Goal: Task Accomplishment & Management: Use online tool/utility

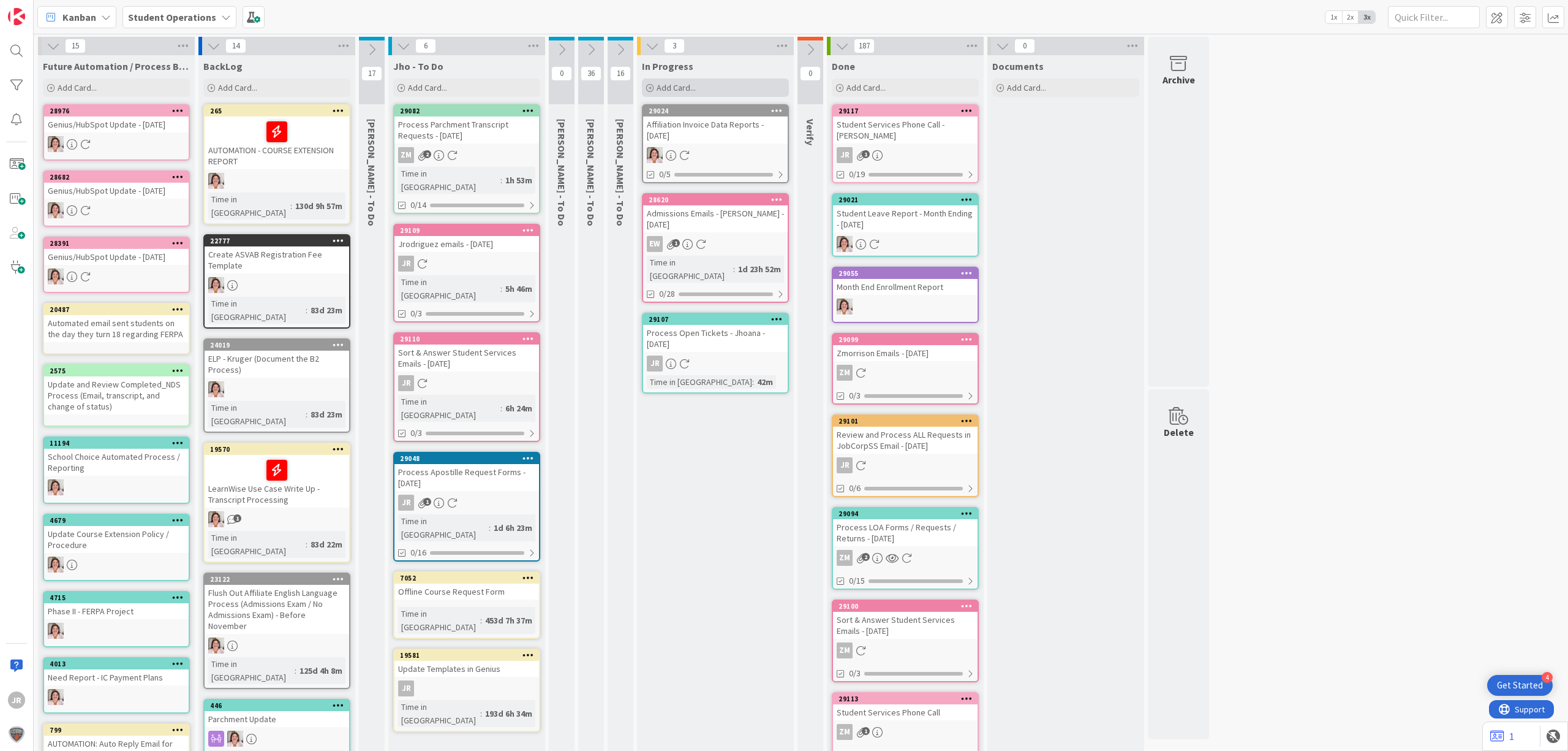
click at [699, 89] on div "Add Card..." at bounding box center [715, 88] width 147 height 18
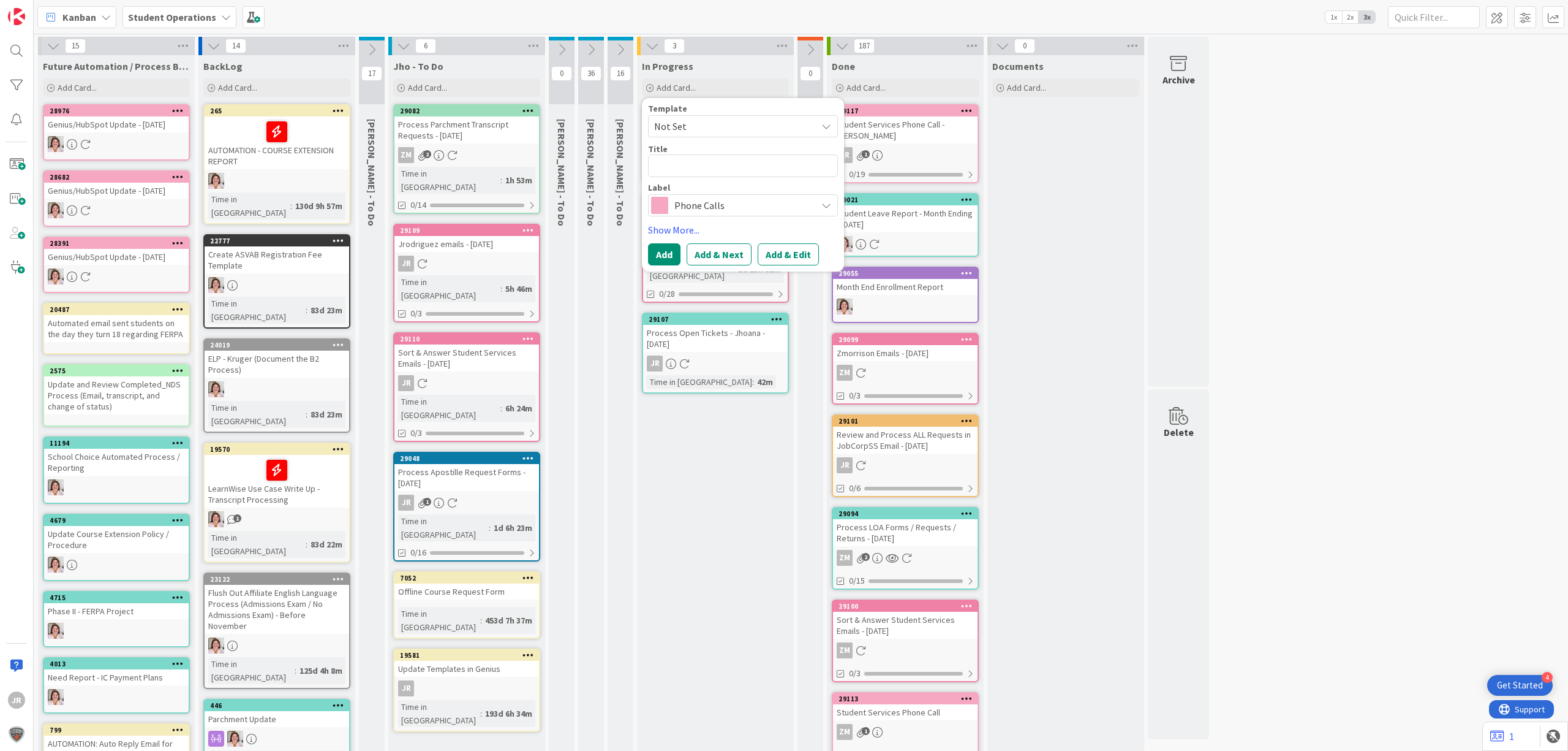
click at [728, 124] on span "Not Set" at bounding box center [731, 126] width 153 height 16
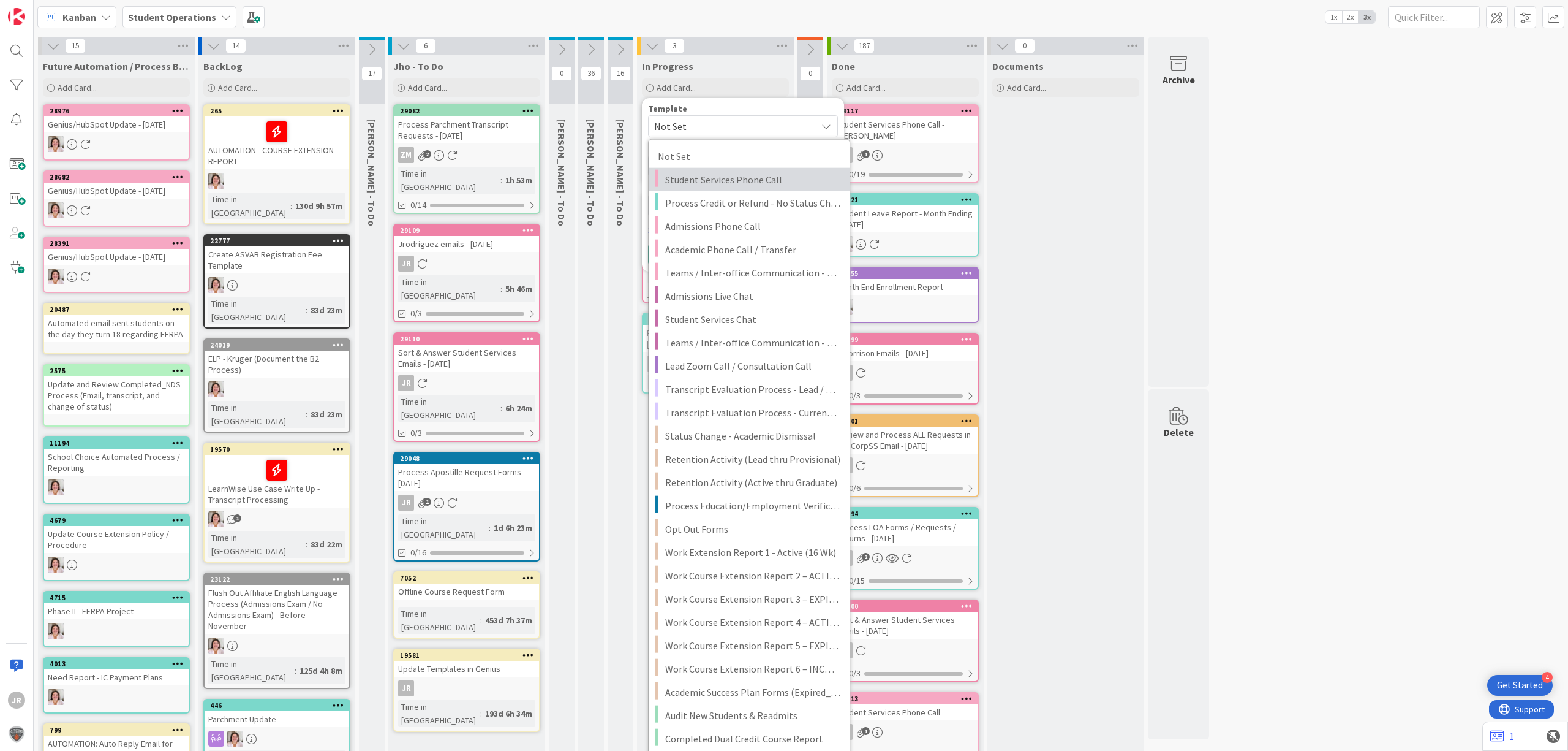
click at [757, 185] on span "Student Services Phone Call" at bounding box center [752, 180] width 175 height 16
type textarea "x"
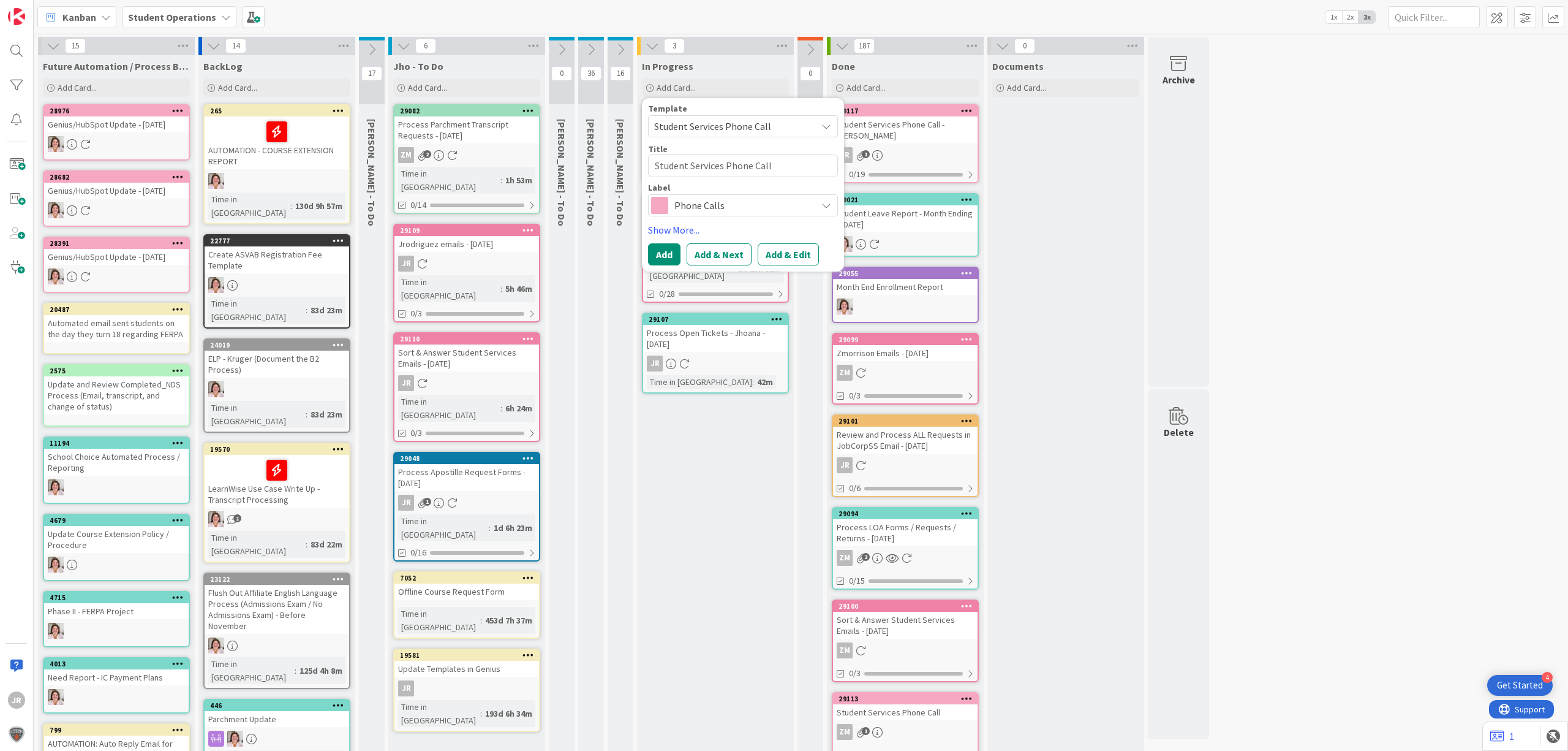
click at [805, 255] on button "Add & Edit" at bounding box center [788, 255] width 61 height 22
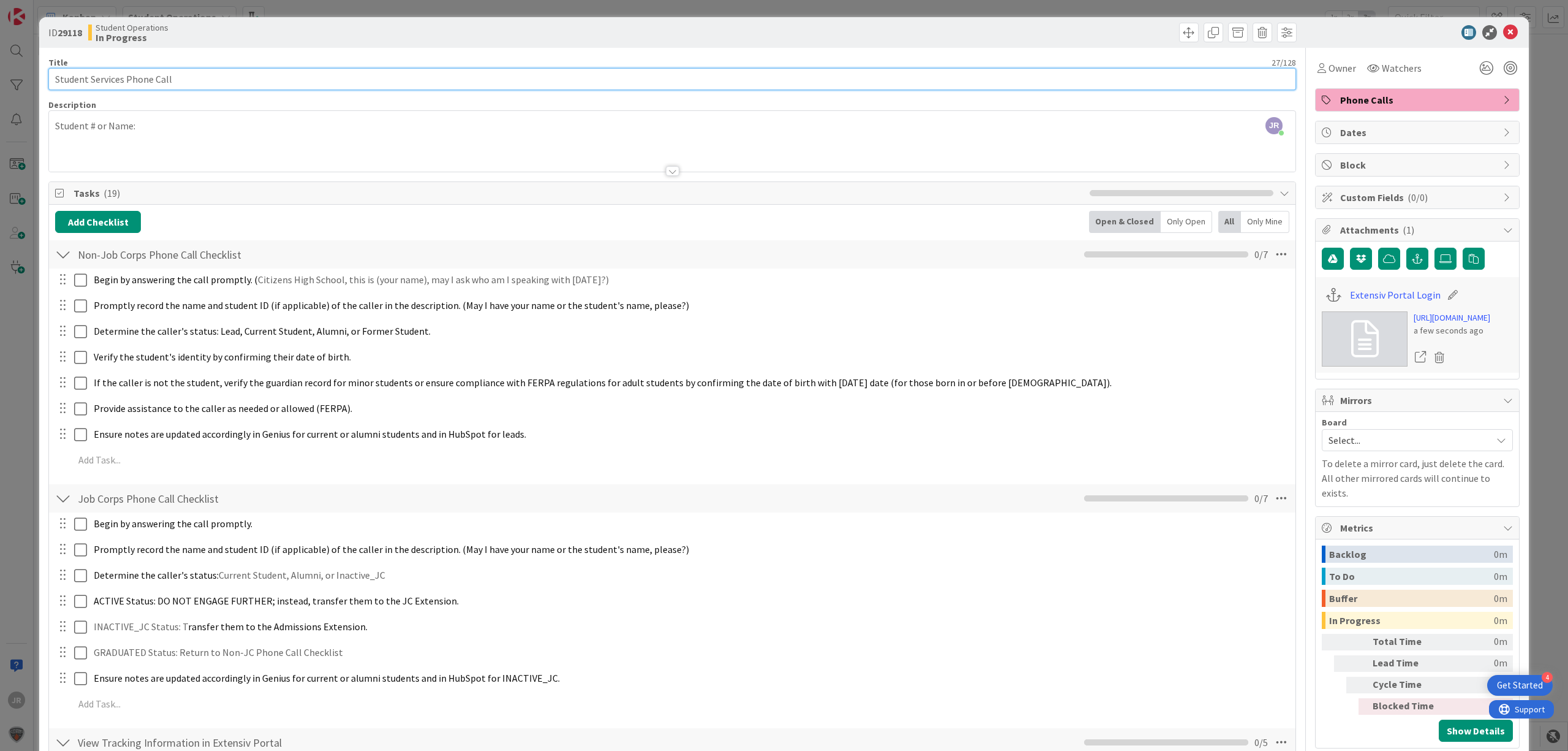
click at [373, 89] on input "Student Services Phone Call" at bounding box center [672, 79] width 1248 height 22
click at [279, 84] on input "Student Services Phone Call" at bounding box center [672, 79] width 1248 height 22
type input "Student Services Phone Call - [GEOGRAPHIC_DATA][PERSON_NAME]"
click at [378, 127] on div "JR [PERSON_NAME] joined 4 m ago Student # or Name:" at bounding box center [672, 141] width 1246 height 60
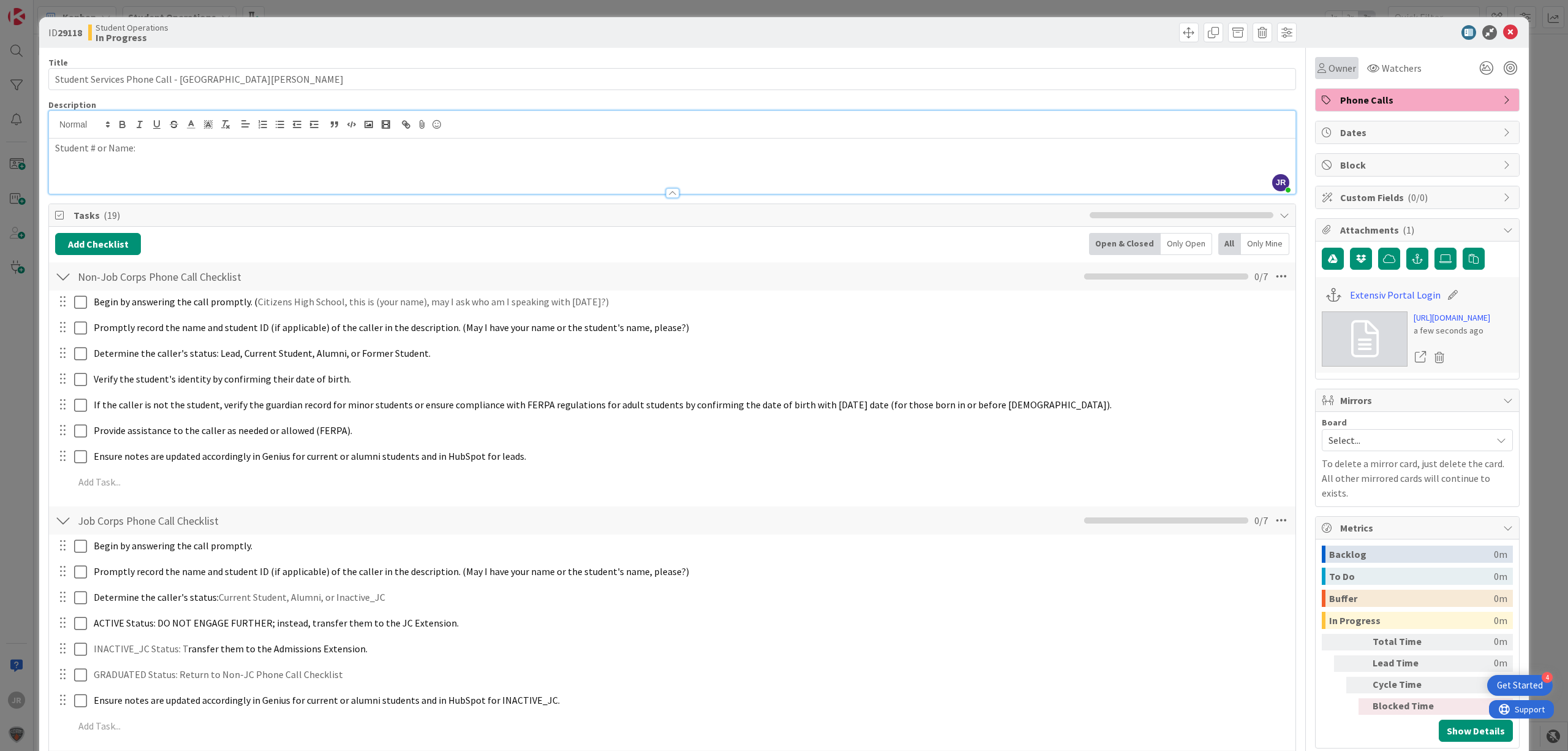
click at [1329, 72] on span "Owner" at bounding box center [1342, 68] width 28 height 14
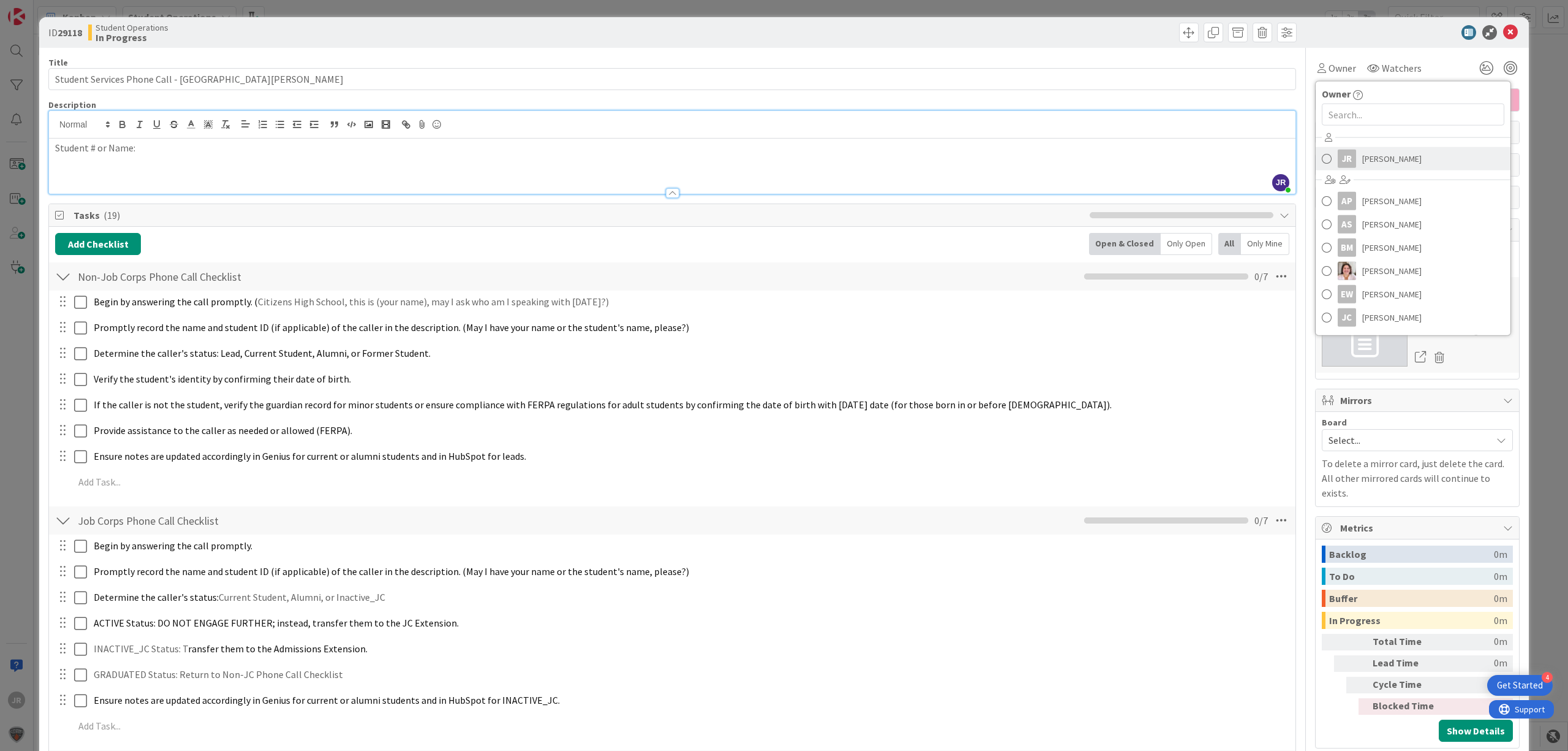
click at [1337, 156] on div "JR" at bounding box center [1346, 158] width 18 height 18
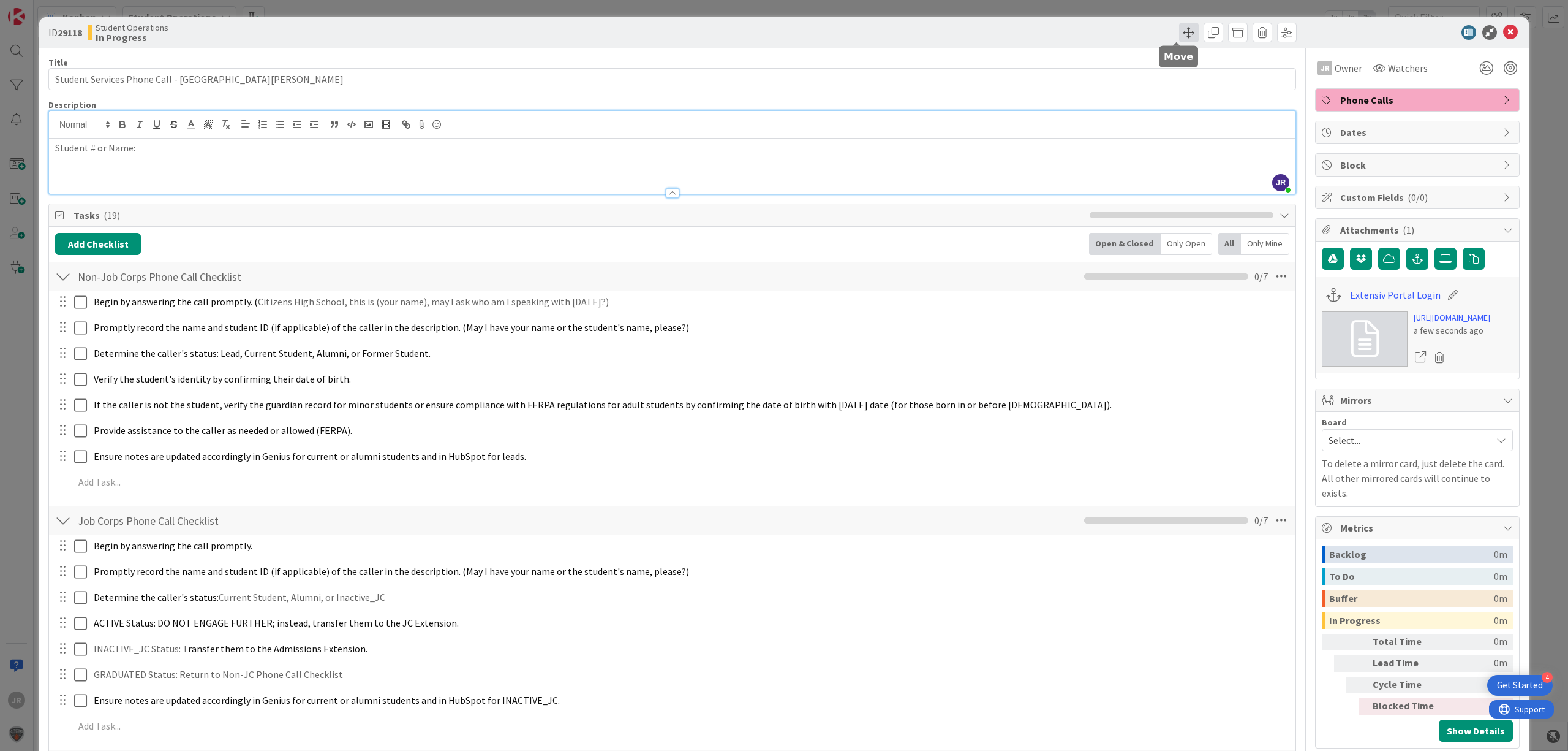
click at [1179, 32] on span at bounding box center [1189, 32] width 20 height 20
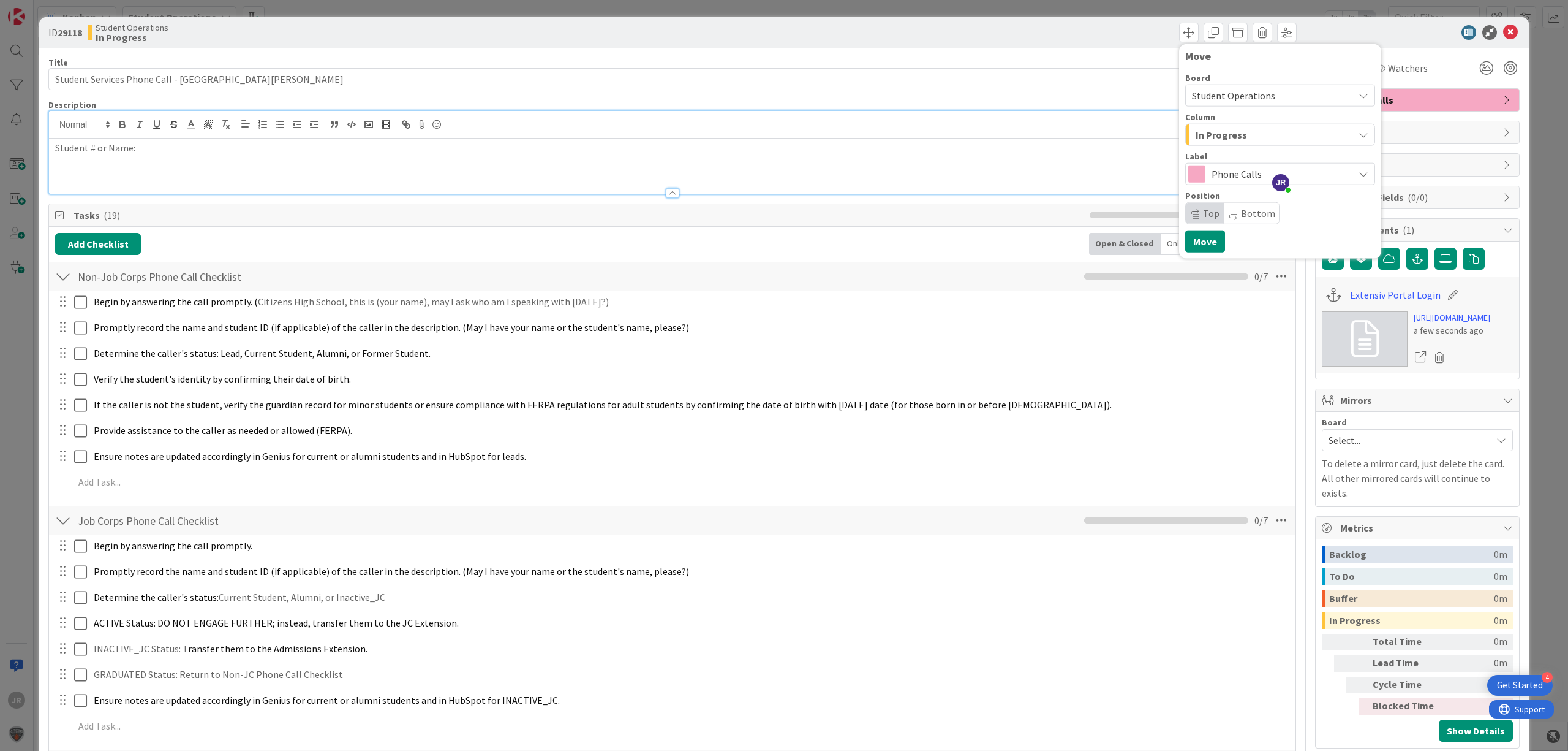
click at [1195, 135] on span "In Progress" at bounding box center [1221, 134] width 52 height 16
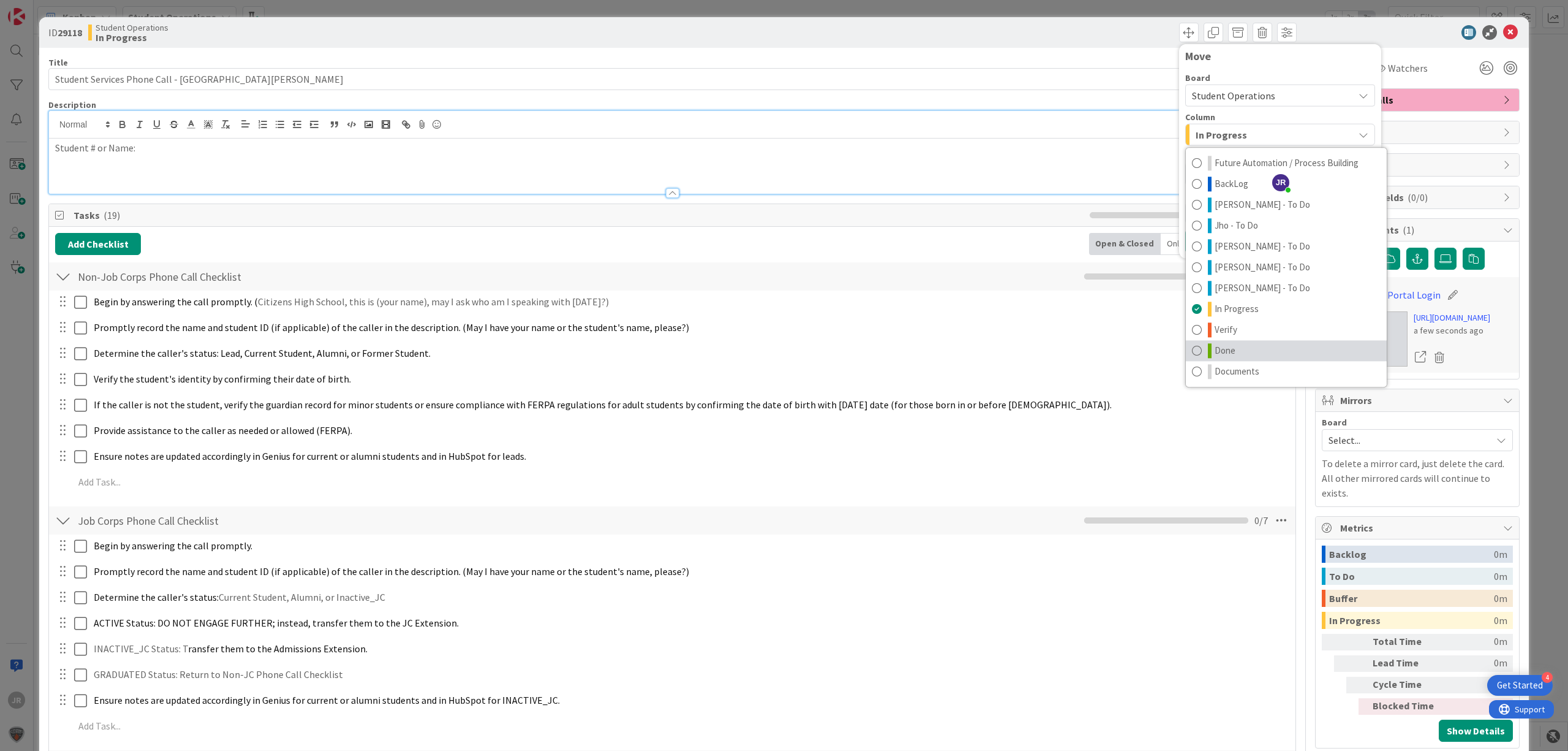
click at [1242, 351] on link "Done" at bounding box center [1286, 350] width 201 height 21
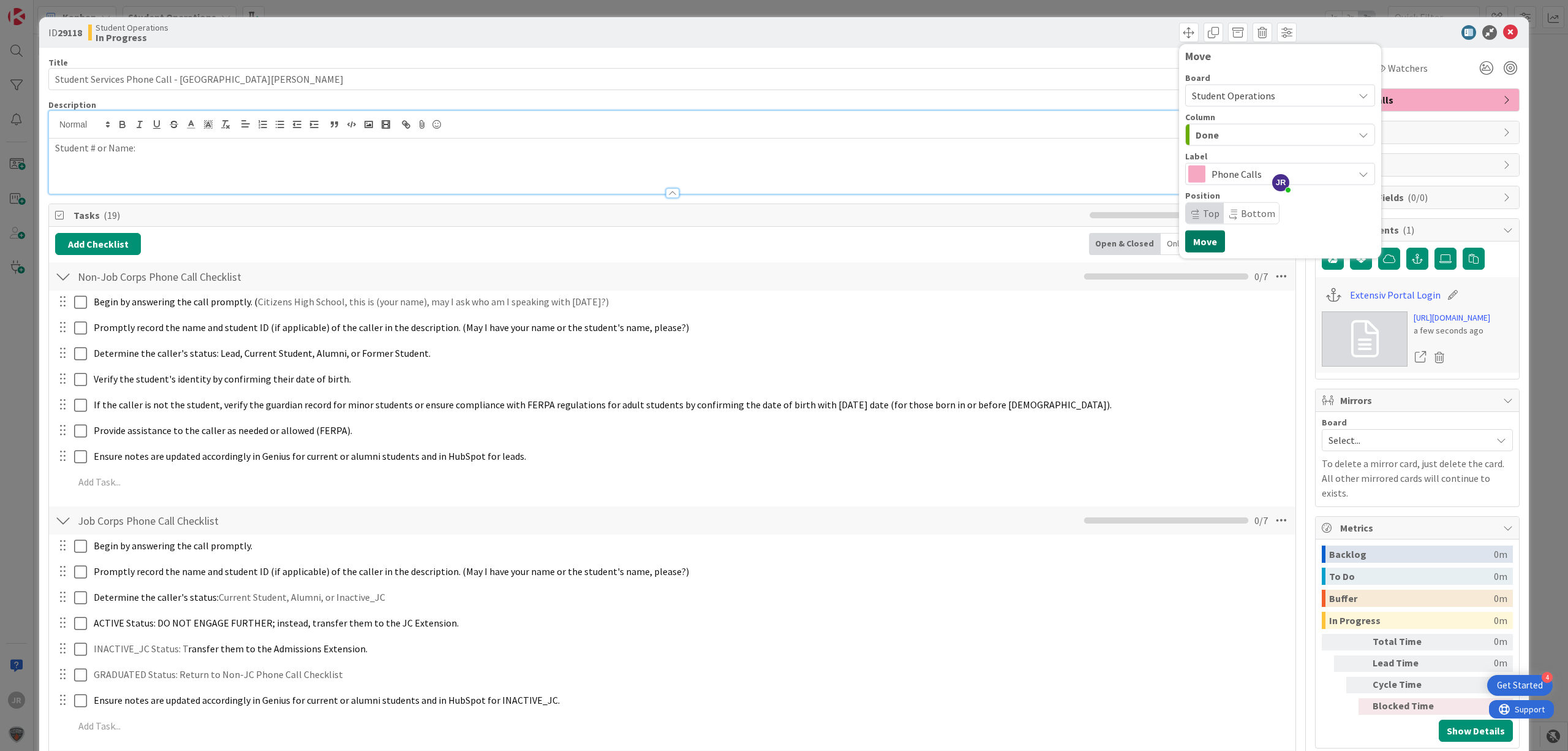
click at [1206, 248] on button "Move" at bounding box center [1205, 242] width 40 height 22
